Goal: Information Seeking & Learning: Learn about a topic

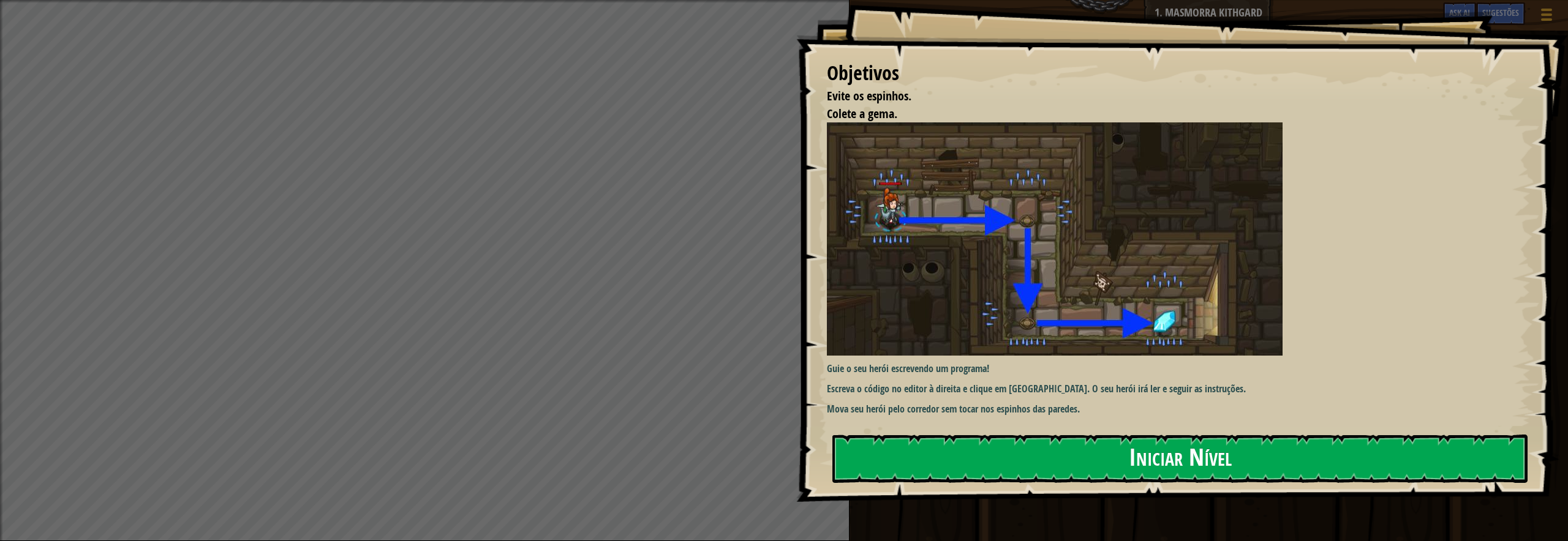
click at [1220, 473] on button "Iniciar Nível" at bounding box center [1180, 458] width 695 height 48
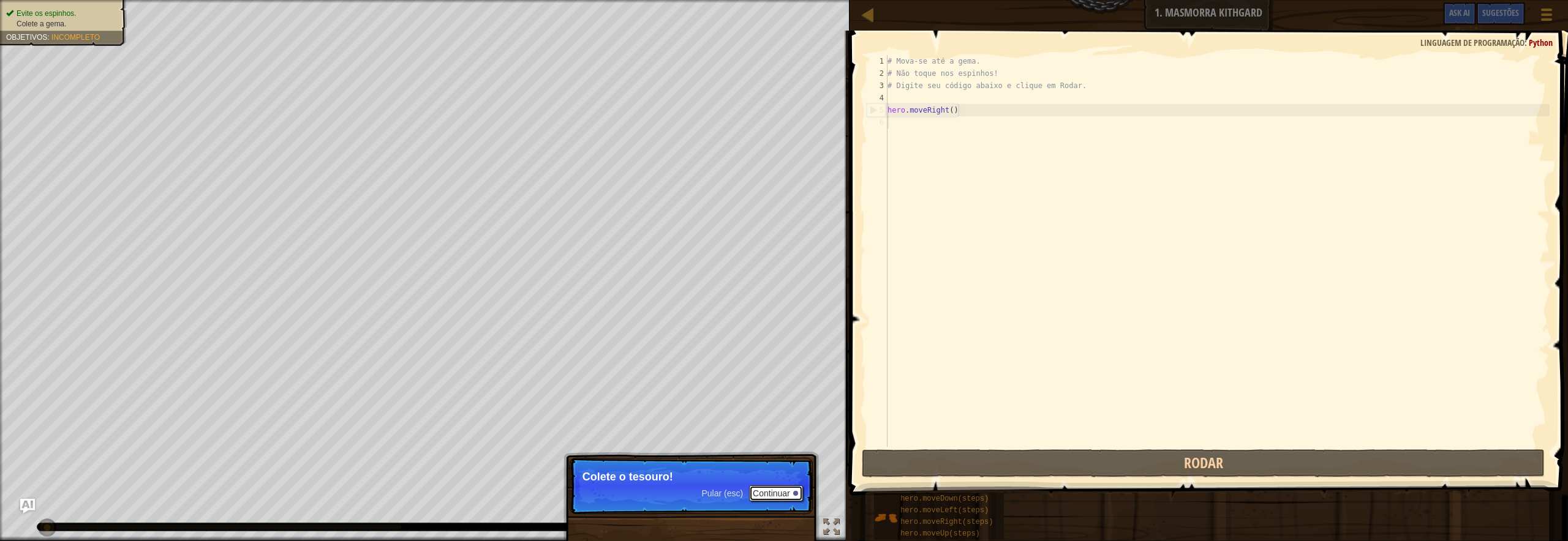
click at [774, 492] on button "Continuar" at bounding box center [776, 494] width 54 height 16
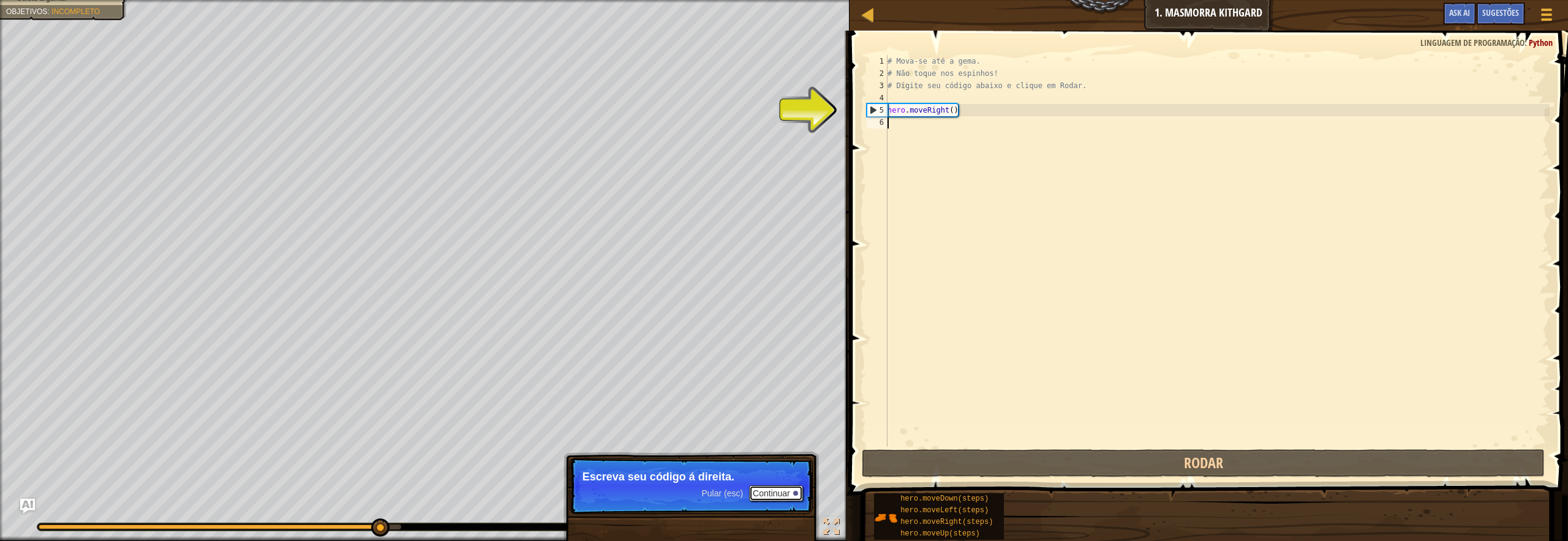
click at [784, 494] on button "Continuar" at bounding box center [776, 494] width 54 height 16
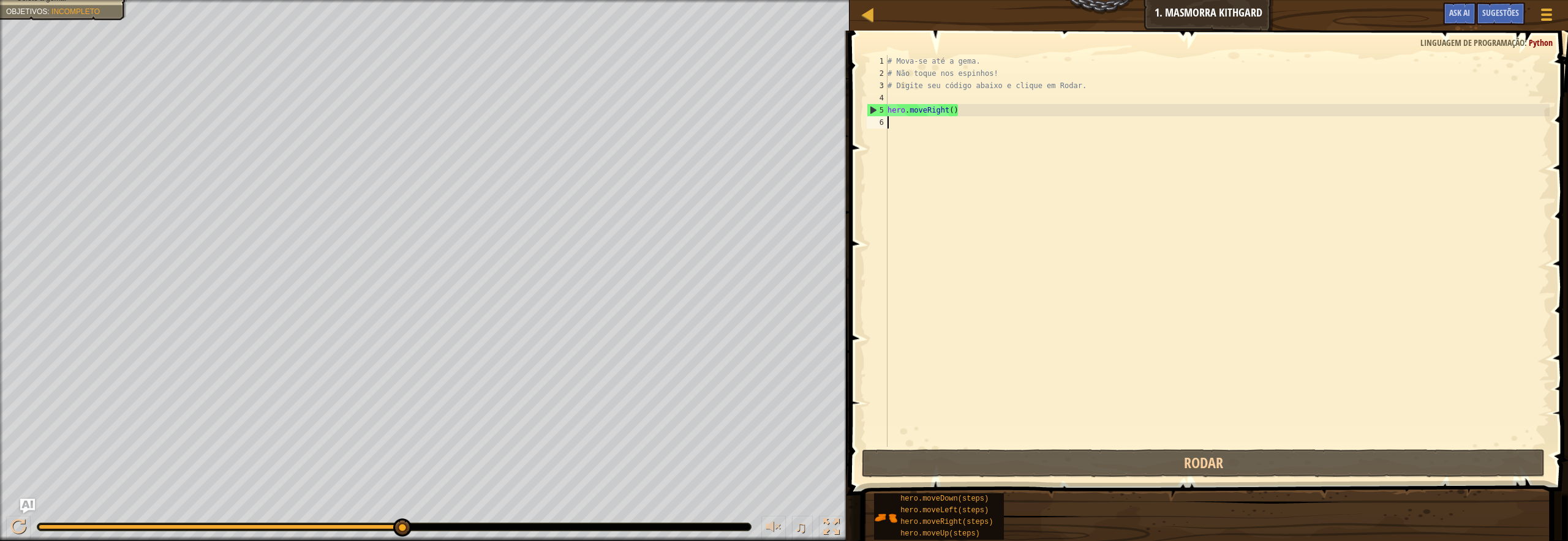
click at [1004, 163] on div "# Mova-se até a gema. # Não toque nos espinhos! # Digite seu código abaixo e cl…" at bounding box center [1217, 263] width 664 height 416
